Goal: Information Seeking & Learning: Learn about a topic

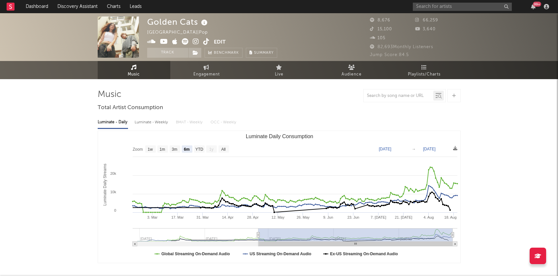
select select "6m"
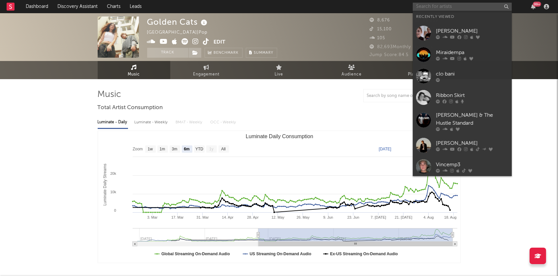
click at [427, 8] on input "text" at bounding box center [462, 7] width 99 height 8
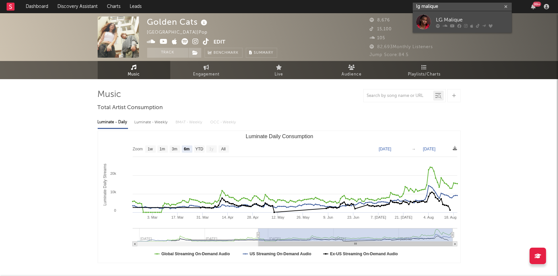
type input "lg malique"
click at [450, 24] on icon at bounding box center [452, 26] width 5 height 4
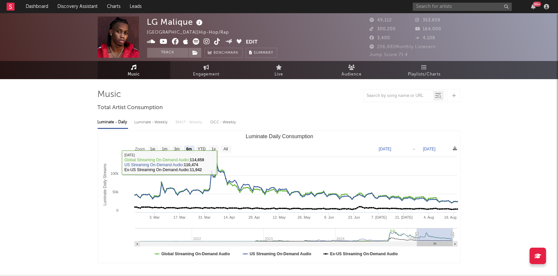
click at [231, 150] on rect "Luminate Daily Consumption" at bounding box center [226, 149] width 11 height 7
select select "All"
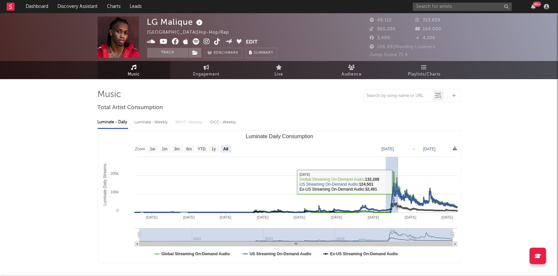
drag, startPoint x: 385, startPoint y: 182, endPoint x: 399, endPoint y: 182, distance: 13.9
click at [399, 182] on icon "Created with Highcharts 10.3.3 Luminate Daily Streams Luminate Daily Consumptio…" at bounding box center [279, 197] width 363 height 132
type input "[DATE]"
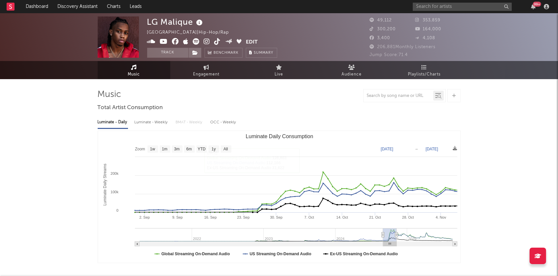
click at [205, 41] on icon at bounding box center [207, 41] width 6 height 7
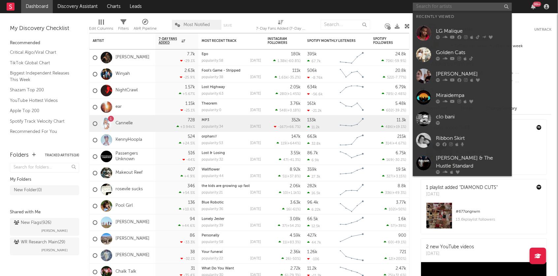
click at [435, 10] on input "text" at bounding box center [462, 7] width 99 height 8
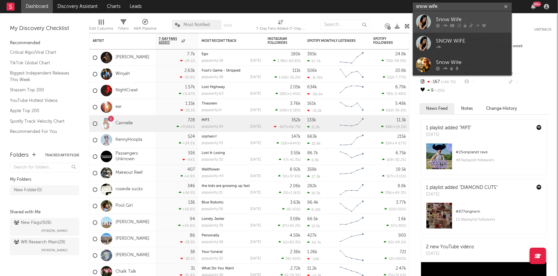
type input "snow wife"
click at [463, 20] on div "Snow Wife" at bounding box center [472, 20] width 73 height 8
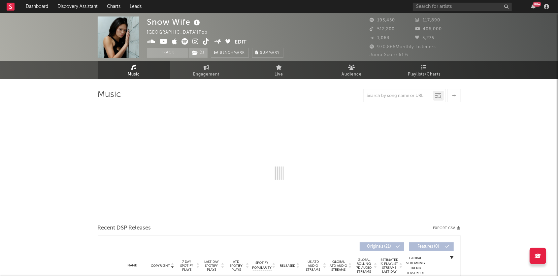
select select "6m"
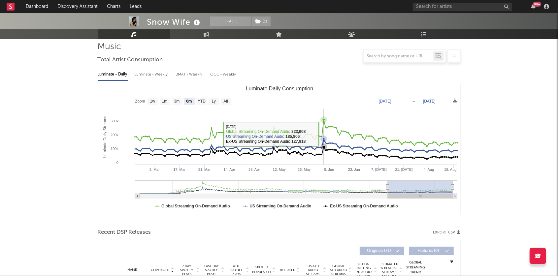
scroll to position [158, 0]
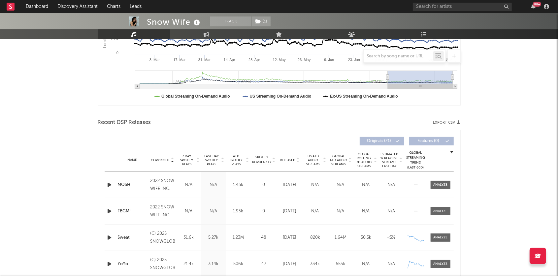
click at [223, 160] on icon at bounding box center [222, 161] width 3 height 3
click at [107, 210] on icon "button" at bounding box center [109, 211] width 7 height 8
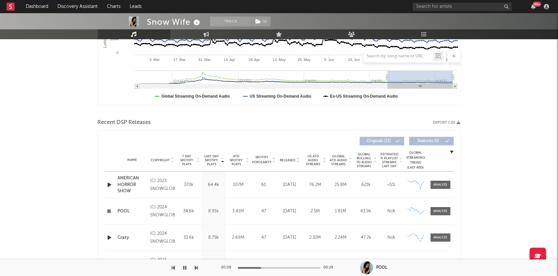
click at [109, 210] on icon "button" at bounding box center [109, 211] width 6 height 8
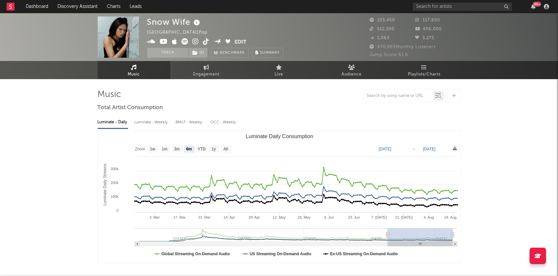
click at [196, 41] on icon at bounding box center [196, 41] width 6 height 7
click at [453, 7] on input "text" at bounding box center [462, 7] width 99 height 8
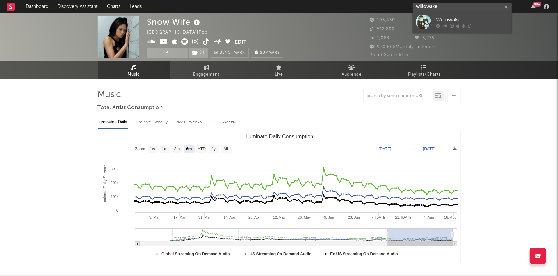
type input "willowake"
click at [445, 22] on div "Willowake" at bounding box center [472, 20] width 73 height 8
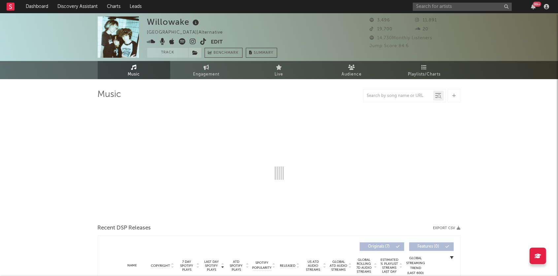
select select "1w"
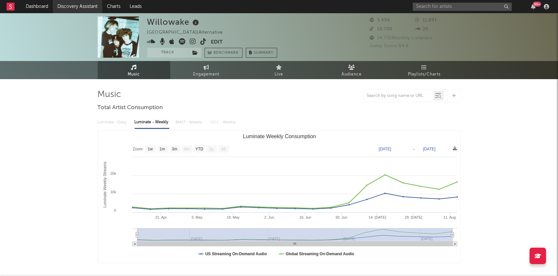
click at [75, 7] on link "Discovery Assistant" at bounding box center [78, 6] width 50 height 13
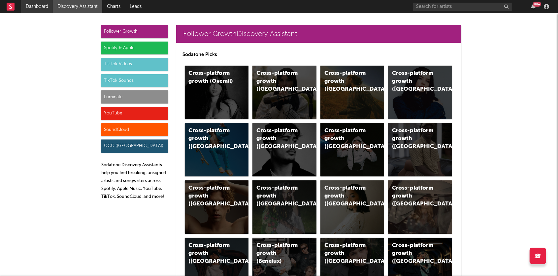
click at [40, 6] on link "Dashboard" at bounding box center [37, 6] width 32 height 13
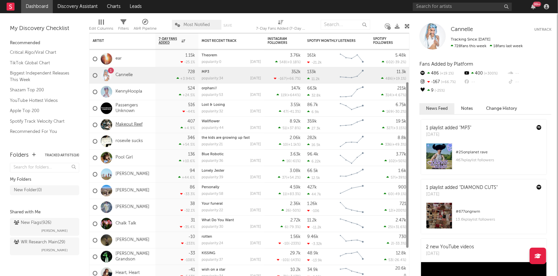
click at [135, 125] on link "Makeout Reef" at bounding box center [129, 125] width 27 height 6
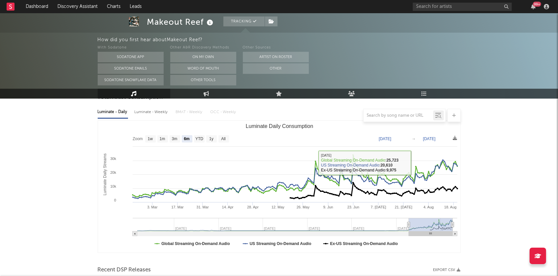
scroll to position [90, 0]
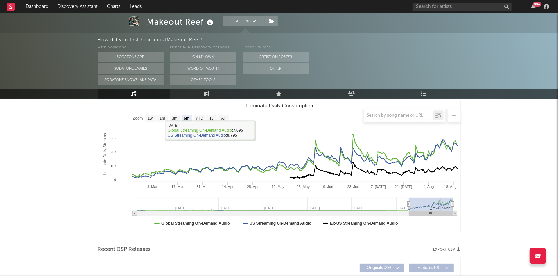
click at [224, 118] on div at bounding box center [279, 115] width 363 height 13
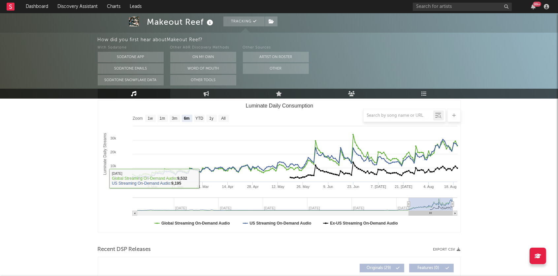
click at [221, 117] on div at bounding box center [279, 115] width 363 height 13
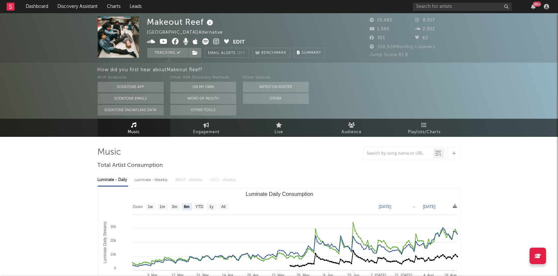
scroll to position [0, 0]
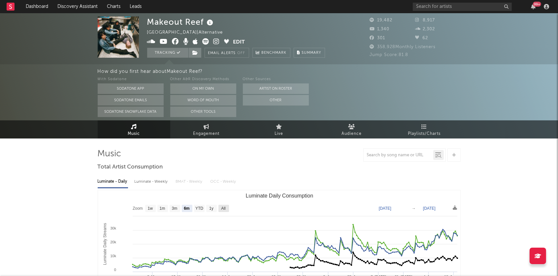
click at [225, 208] on text "All" at bounding box center [223, 209] width 4 height 5
select select "All"
type input "2022-01-30"
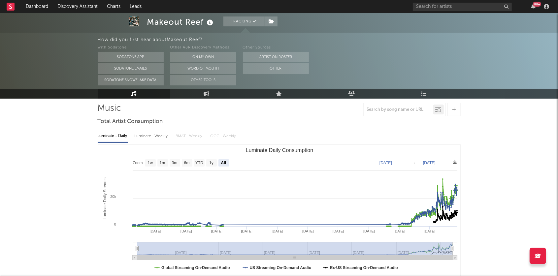
scroll to position [54, 0]
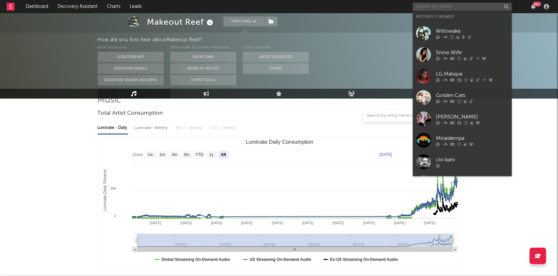
click at [450, 6] on input "text" at bounding box center [462, 7] width 99 height 8
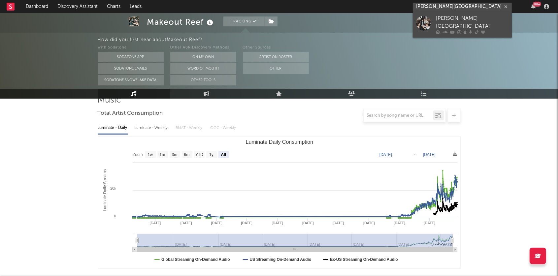
type input "florence road"
click at [465, 23] on div "Florence Road" at bounding box center [472, 23] width 73 height 16
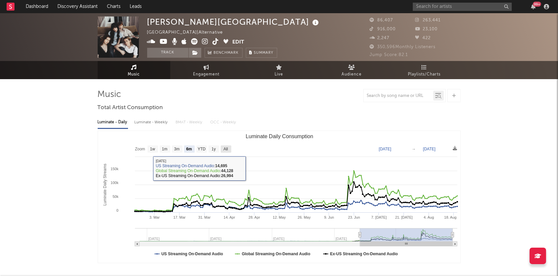
click at [224, 148] on text "All" at bounding box center [225, 149] width 4 height 5
select select "All"
type input "2023-12-17"
